Goal: Information Seeking & Learning: Learn about a topic

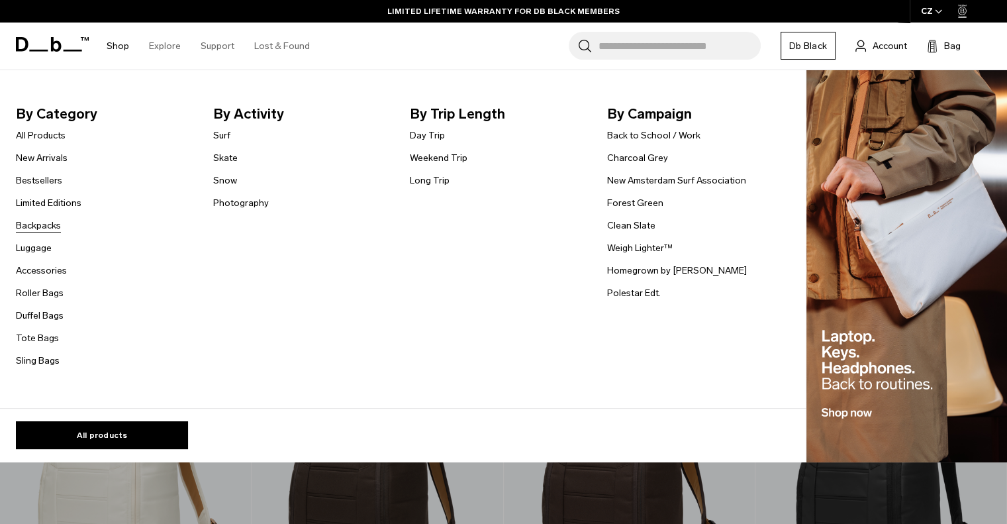
click at [46, 224] on link "Backpacks" at bounding box center [38, 225] width 45 height 14
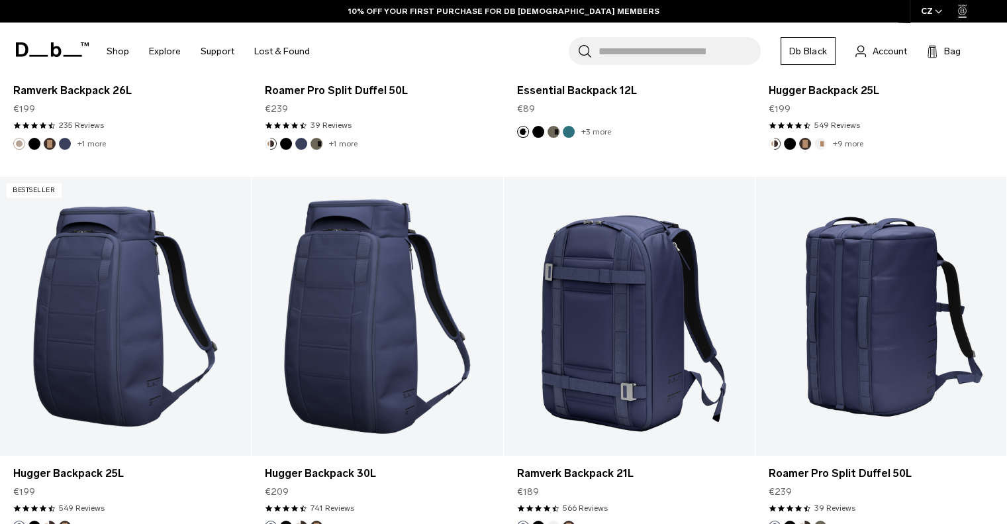
scroll to position [3244, 0]
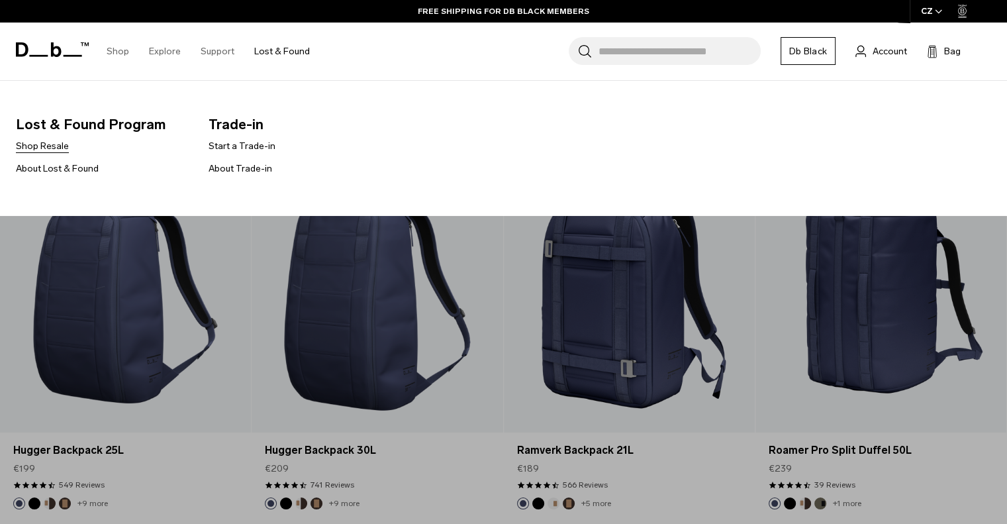
click at [59, 150] on link "Shop Resale" at bounding box center [42, 146] width 53 height 14
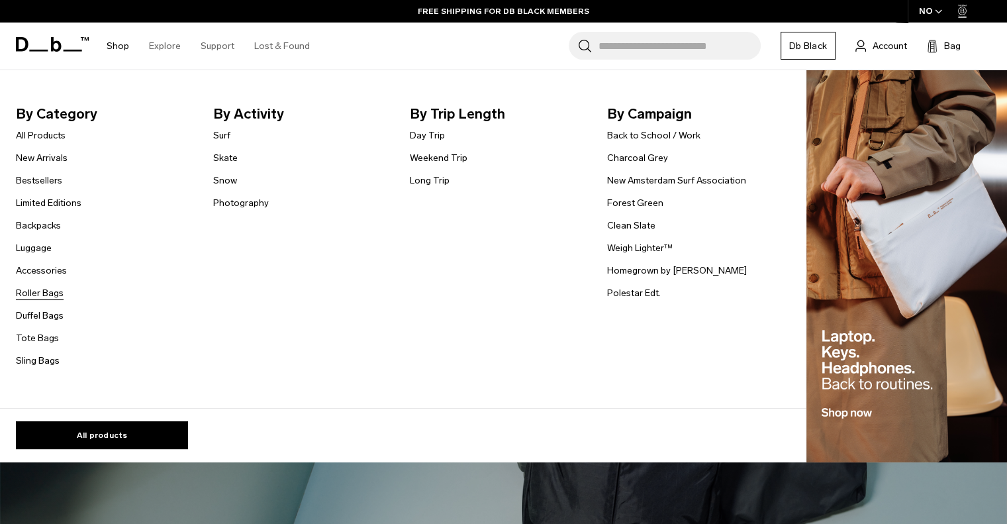
click at [26, 297] on link "Roller Bags" at bounding box center [40, 293] width 48 height 14
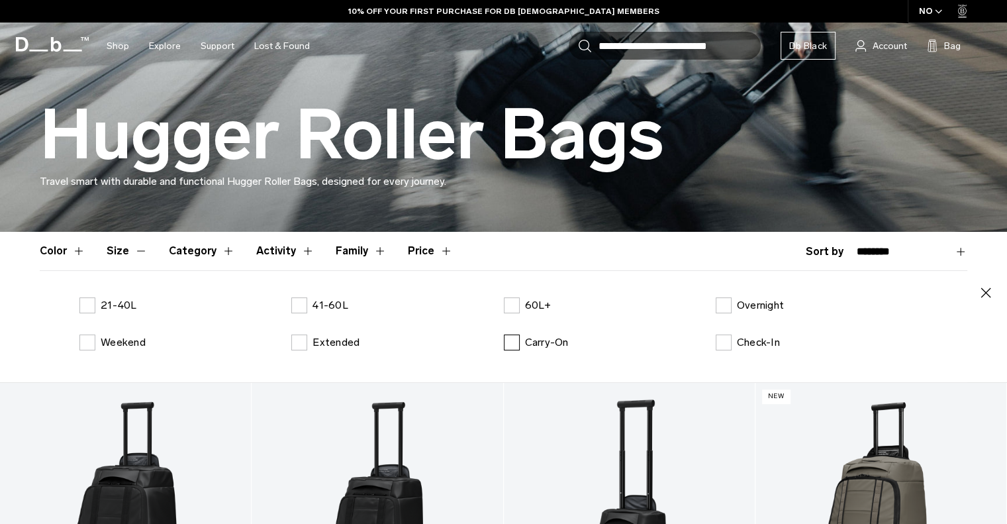
click at [505, 347] on label "Carry-On" at bounding box center [536, 342] width 65 height 16
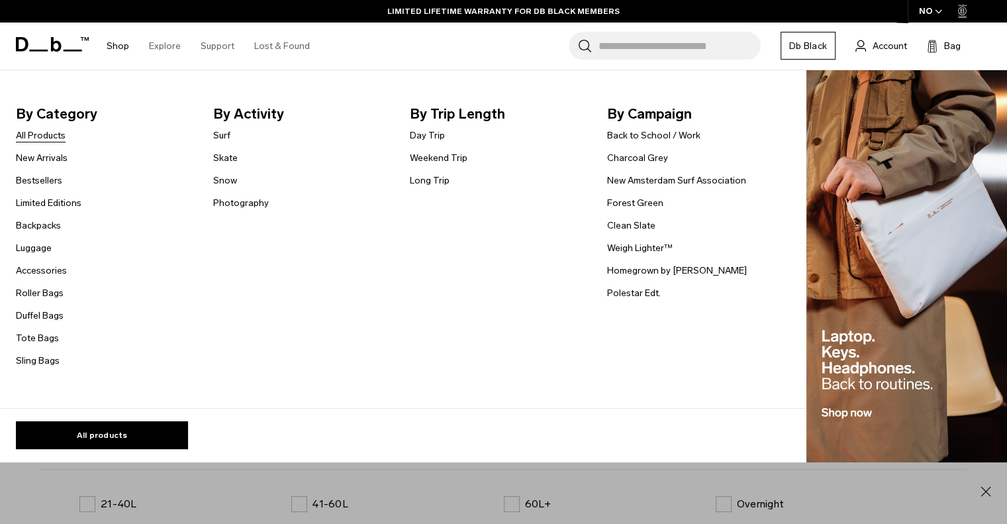
click at [42, 136] on link "All Products" at bounding box center [41, 135] width 50 height 14
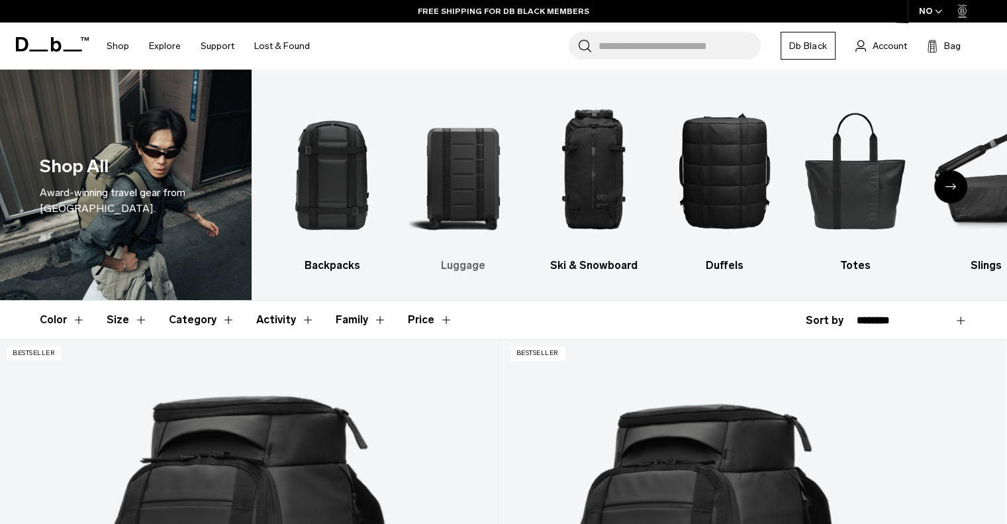
click at [456, 265] on h3 "Luggage" at bounding box center [463, 266] width 108 height 16
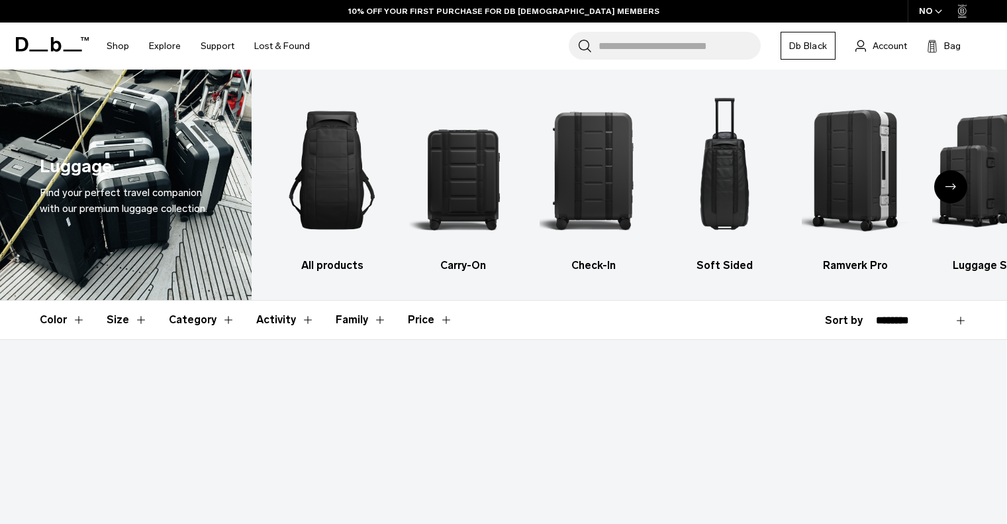
click at [933, 13] on div "NO" at bounding box center [931, 11] width 46 height 23
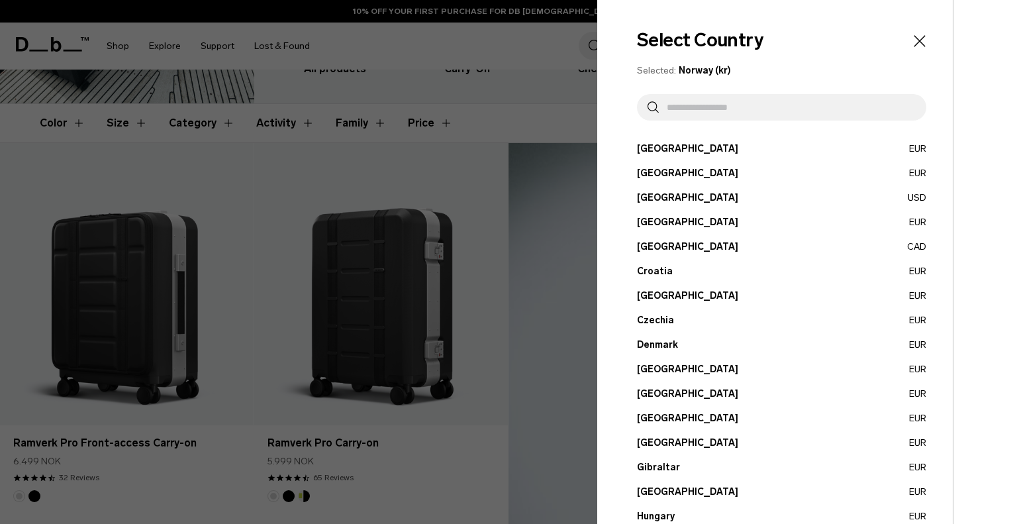
click at [670, 150] on button "Austria EUR" at bounding box center [781, 149] width 289 height 14
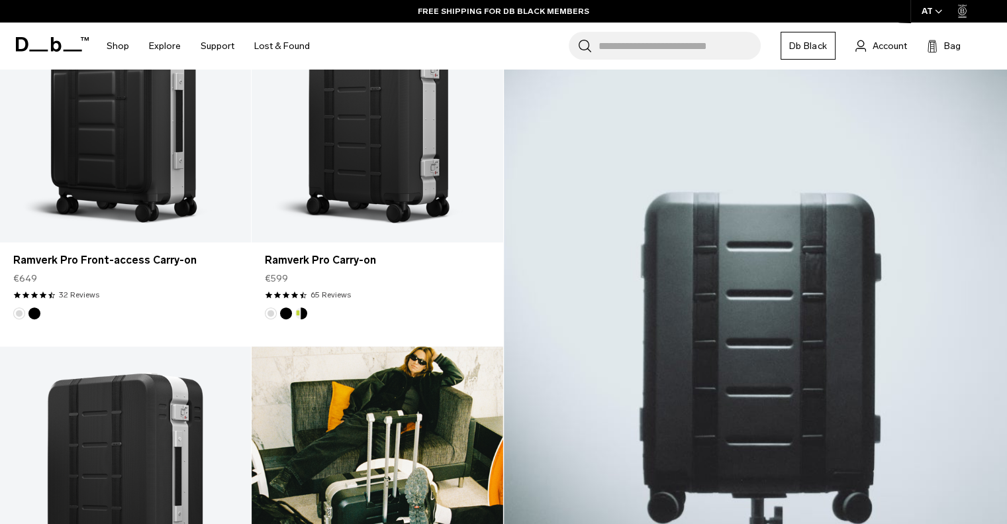
scroll to position [331, 0]
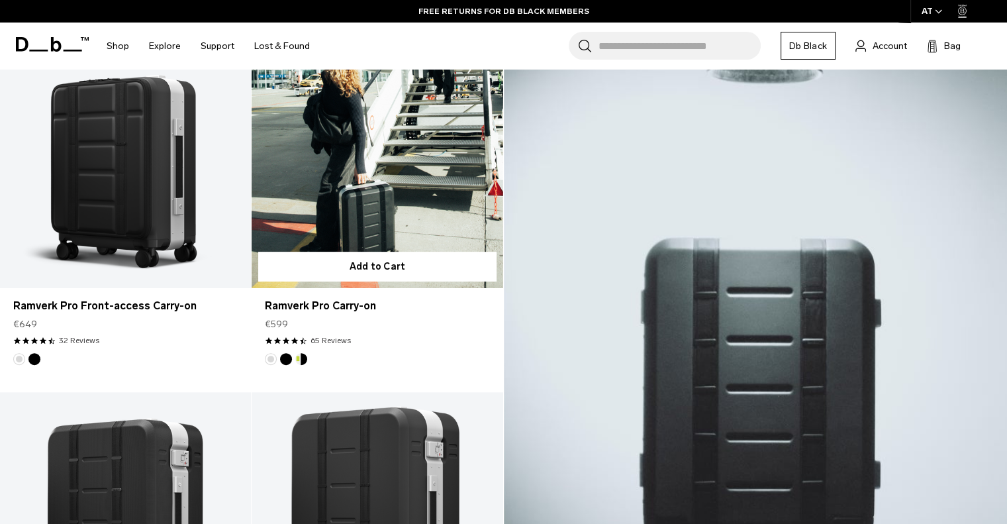
click at [344, 199] on link "Ramverk Pro Carry-on" at bounding box center [377, 148] width 251 height 279
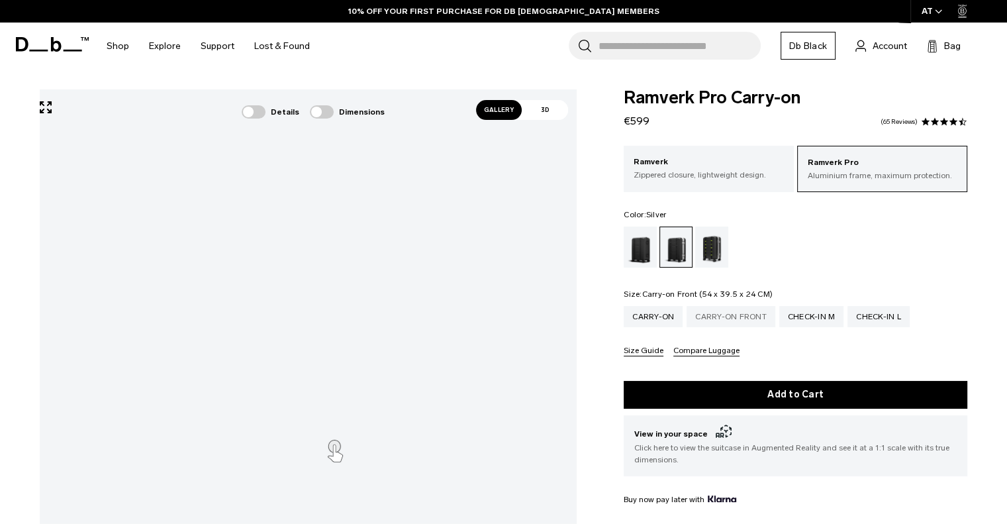
click at [731, 317] on div "Carry-on Front" at bounding box center [730, 316] width 89 height 21
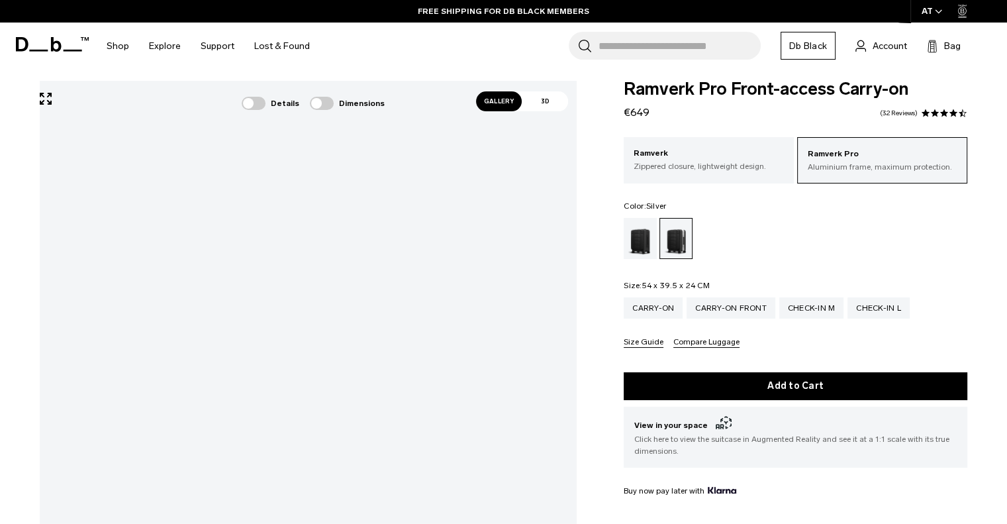
scroll to position [199, 0]
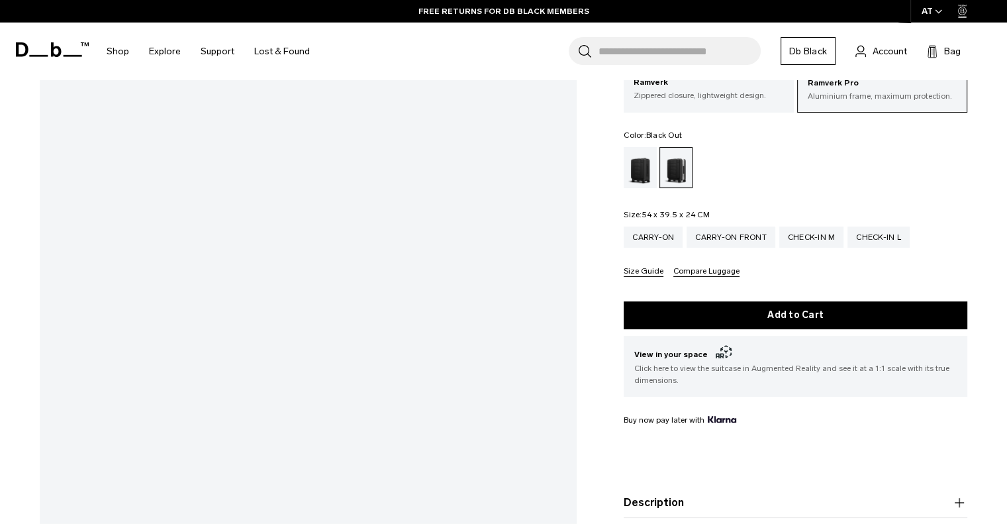
click at [651, 171] on div "Black Out" at bounding box center [641, 167] width 34 height 41
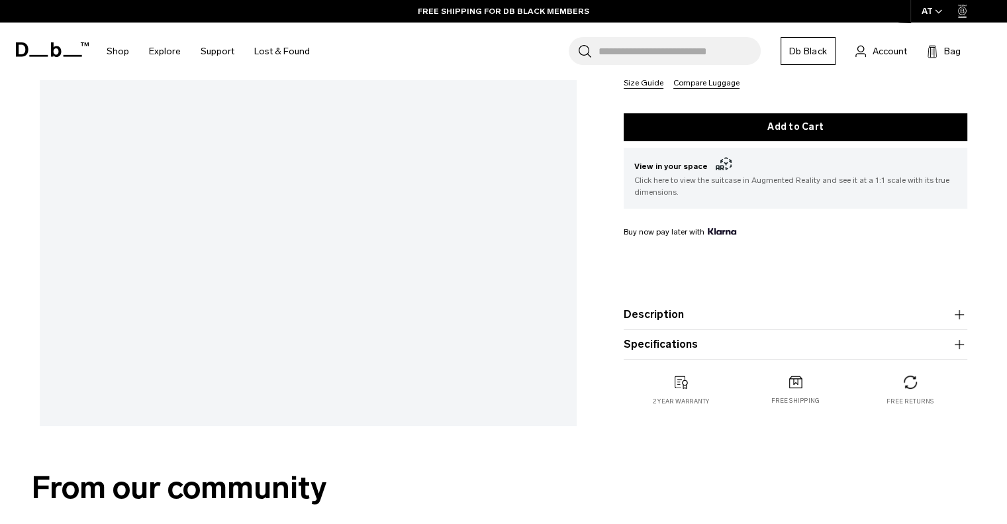
scroll to position [463, 0]
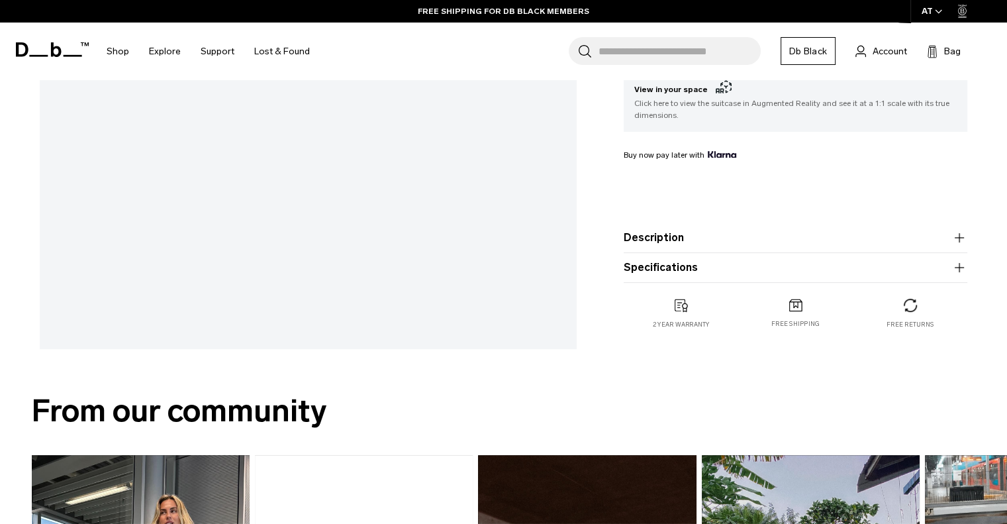
click at [639, 261] on button "Specifications" at bounding box center [796, 267] width 344 height 16
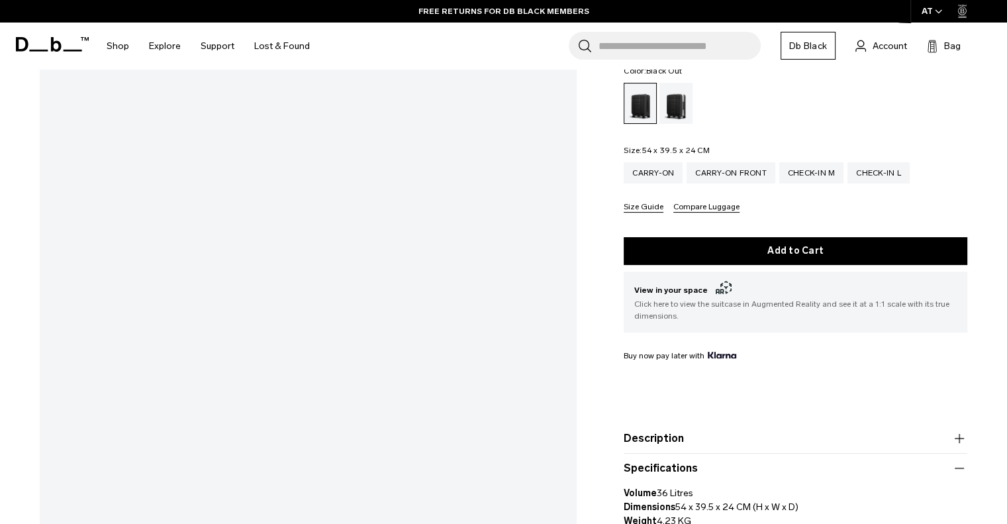
scroll to position [132, 0]
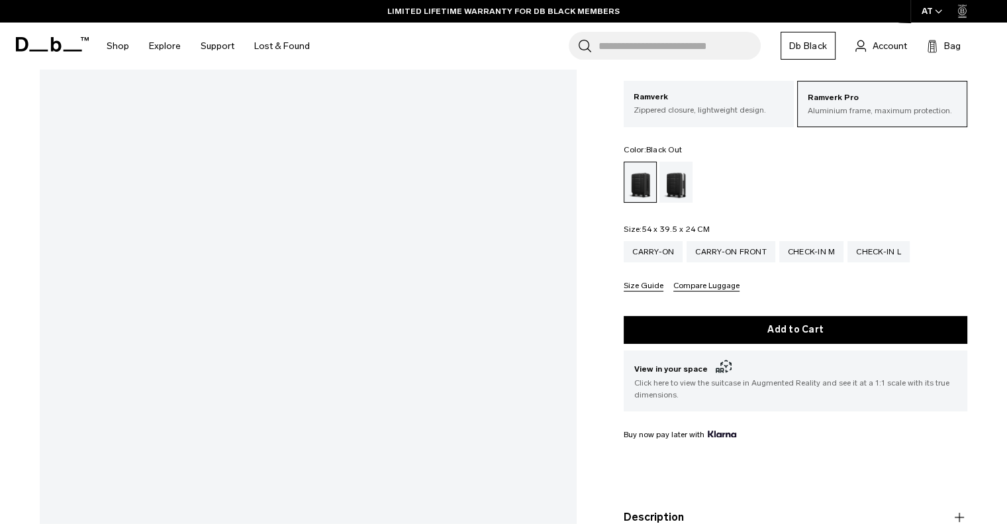
click at [817, 42] on link "Db Black" at bounding box center [807, 46] width 55 height 28
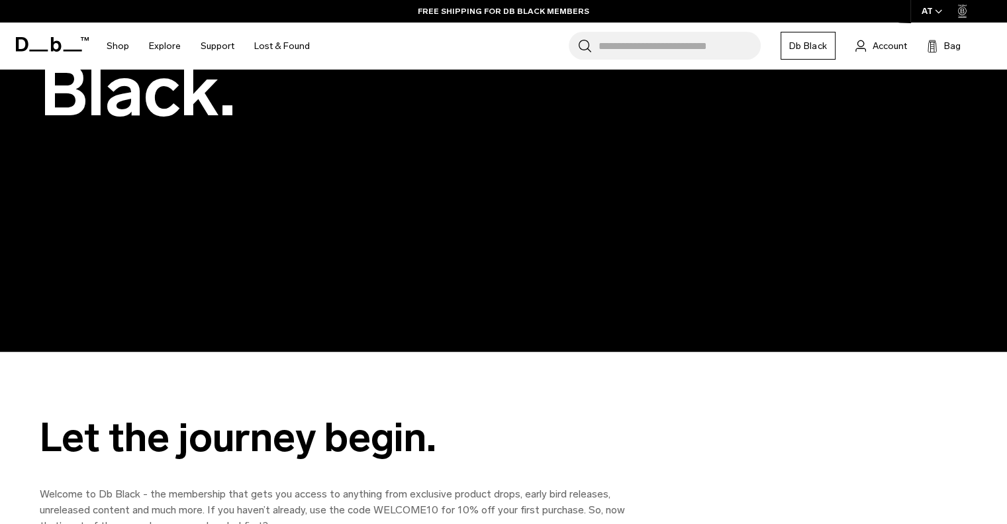
scroll to position [132, 0]
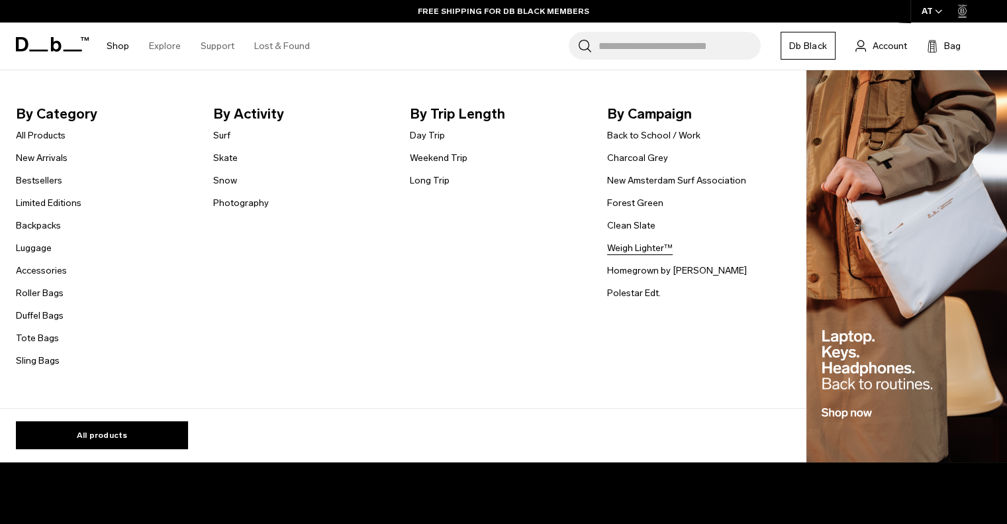
click at [614, 242] on link "Weigh Lighter™" at bounding box center [640, 248] width 66 height 14
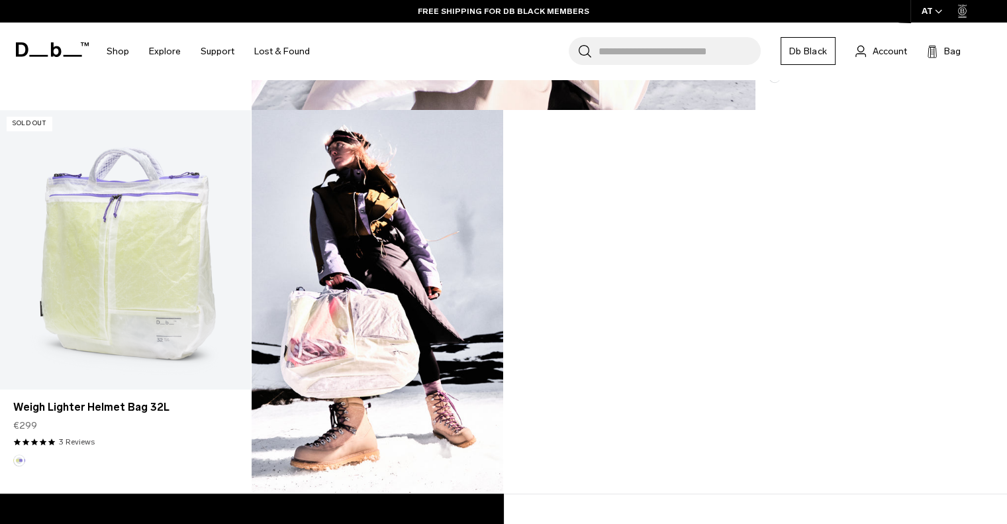
scroll to position [1324, 0]
